Goal: Find specific page/section: Find specific page/section

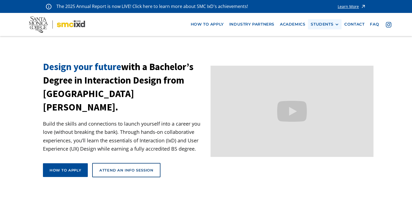
click at [317, 19] on div "STUDENTS PROspective Students GRAD SHOW 2025 Current Students Alumni" at bounding box center [325, 24] width 34 height 10
click at [317, 24] on div "STUDENTS" at bounding box center [321, 24] width 23 height 5
click at [321, 45] on link "Current Students" at bounding box center [335, 45] width 50 height 10
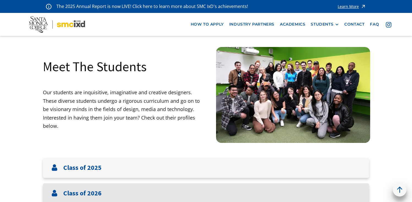
click at [269, 194] on div "Class of 2026" at bounding box center [206, 193] width 326 height 20
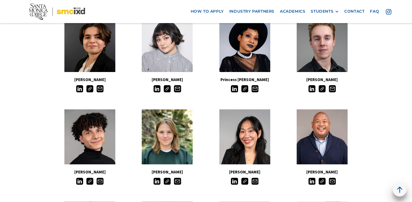
scroll to position [186, 0]
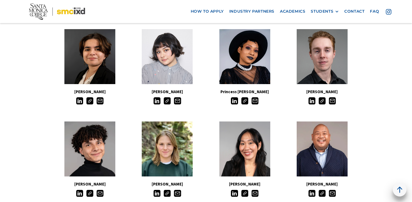
click at [237, 102] on img at bounding box center [234, 100] width 7 height 7
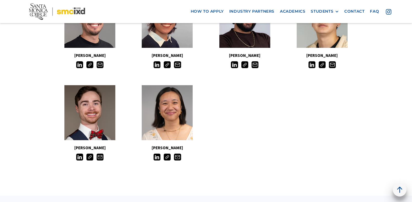
scroll to position [523, 0]
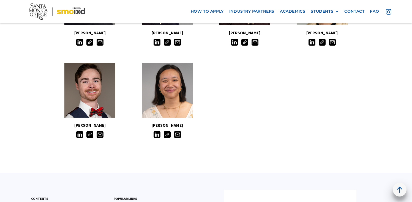
click at [155, 136] on img at bounding box center [156, 134] width 7 height 7
click at [80, 137] on img at bounding box center [79, 134] width 7 height 7
